Goal: Find specific page/section: Find specific page/section

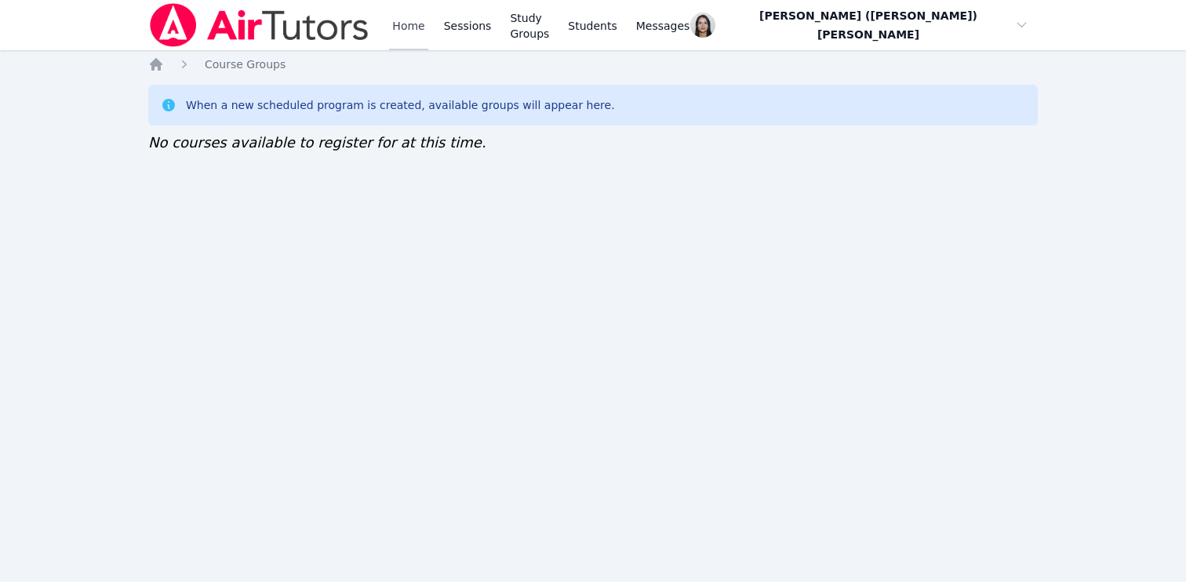
click at [416, 35] on link "Home" at bounding box center [408, 25] width 38 height 50
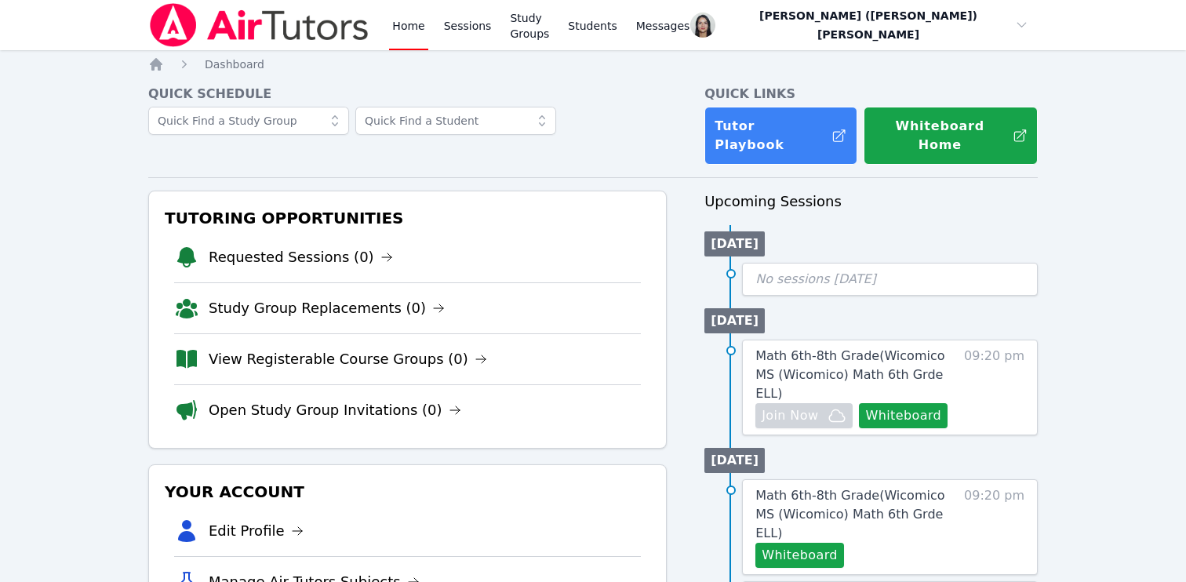
scroll to position [16, 0]
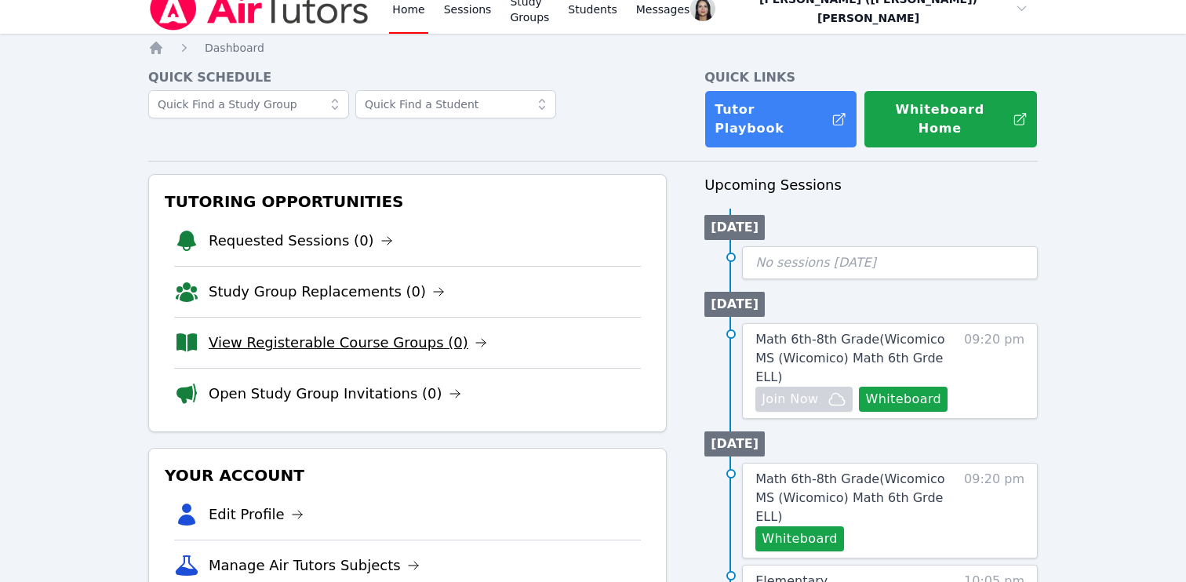
click at [339, 332] on link "View Registerable Course Groups (0)" at bounding box center [348, 343] width 278 height 22
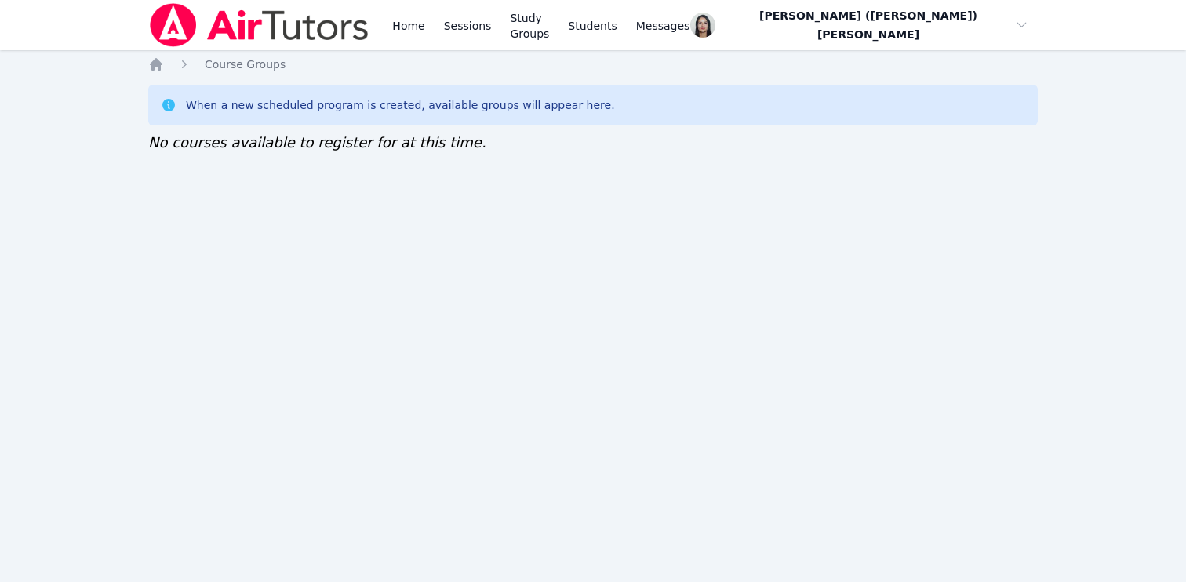
click at [517, 339] on div "Home Sessions Study Groups Students Messages Open user menu Jacqueline (Jackie)…" at bounding box center [593, 291] width 1186 height 582
